Goal: Communication & Community: Answer question/provide support

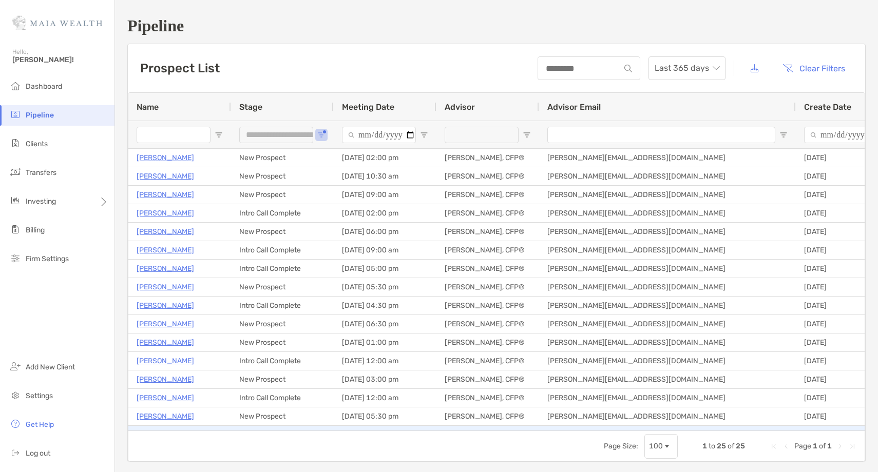
scroll to position [180, 0]
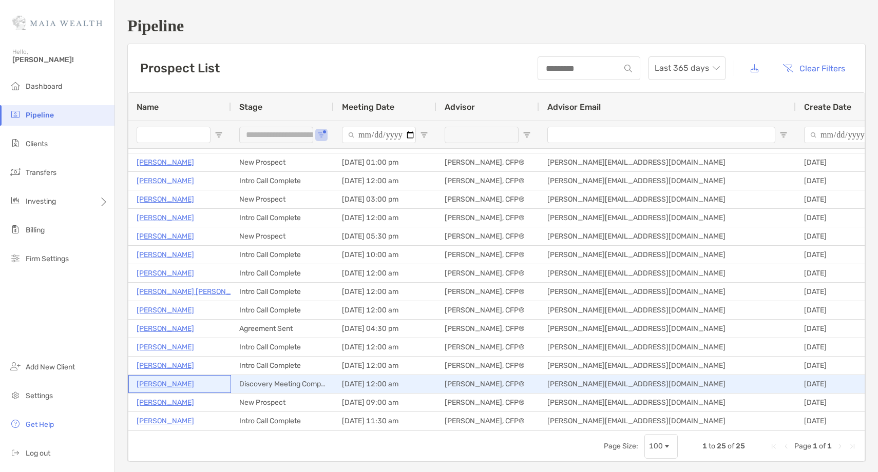
click at [160, 383] on p "[PERSON_NAME]" at bounding box center [166, 384] width 58 height 13
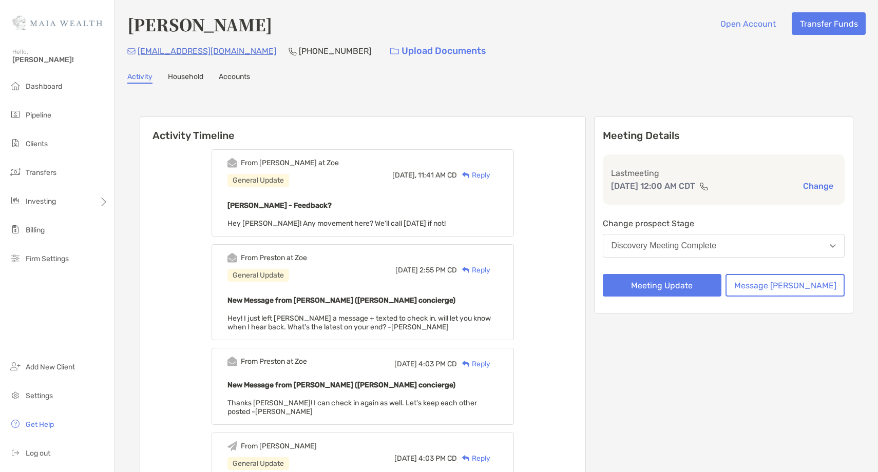
click at [490, 171] on div "Reply" at bounding box center [473, 175] width 33 height 11
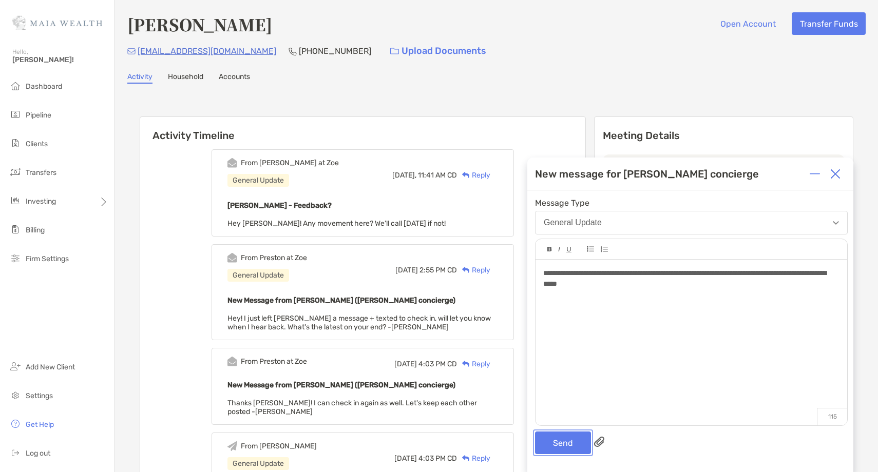
click at [564, 438] on button "Send" at bounding box center [563, 443] width 56 height 23
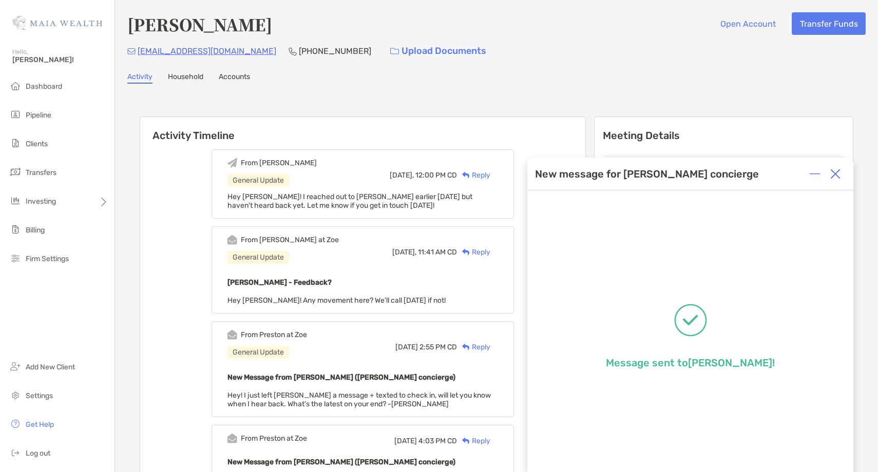
click at [837, 174] on img at bounding box center [835, 174] width 10 height 10
